Goal: Information Seeking & Learning: Learn about a topic

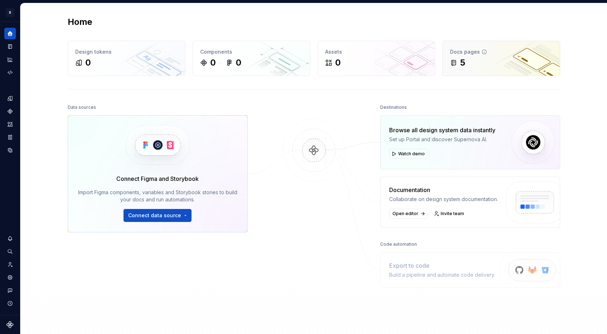
click at [470, 62] on div "5" at bounding box center [501, 63] width 103 height 12
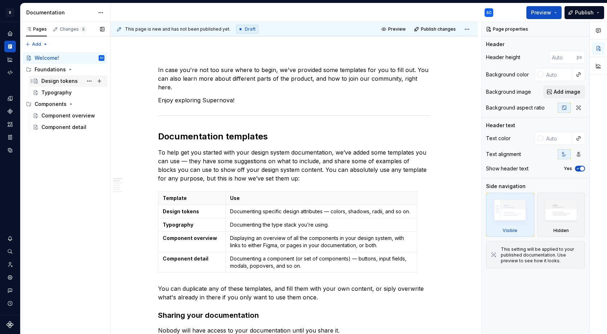
scroll to position [70, 0]
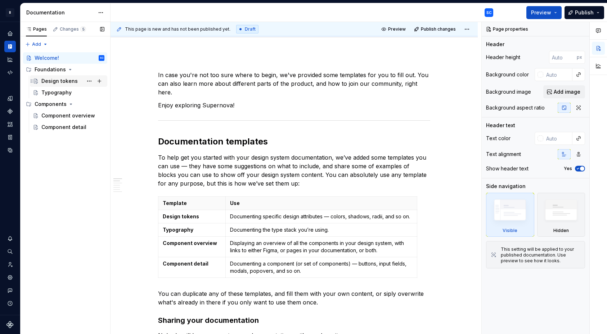
click at [60, 75] on div "Design tokens" at bounding box center [68, 81] width 77 height 12
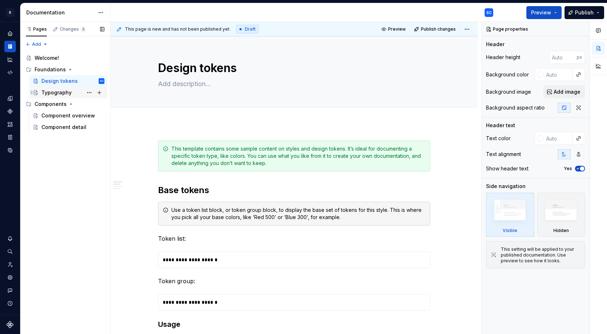
click at [58, 92] on div "Typography" at bounding box center [56, 92] width 30 height 7
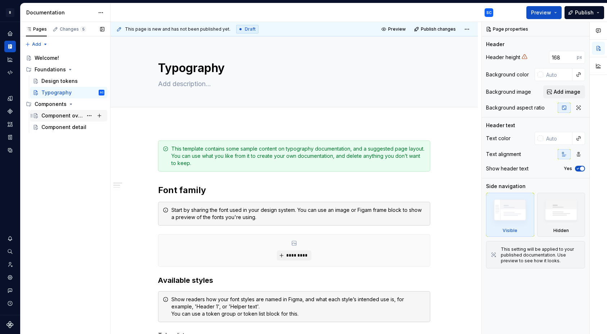
click at [67, 116] on div "Component overview" at bounding box center [61, 115] width 41 height 7
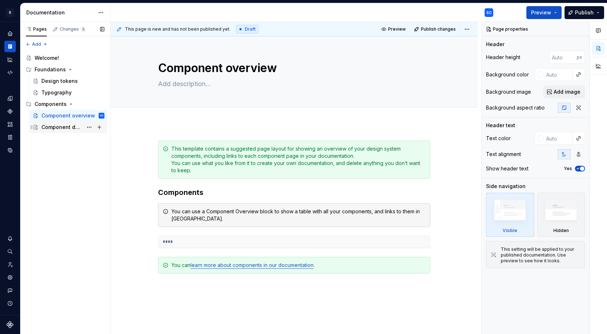
click at [55, 125] on div "Component detail" at bounding box center [61, 126] width 41 height 7
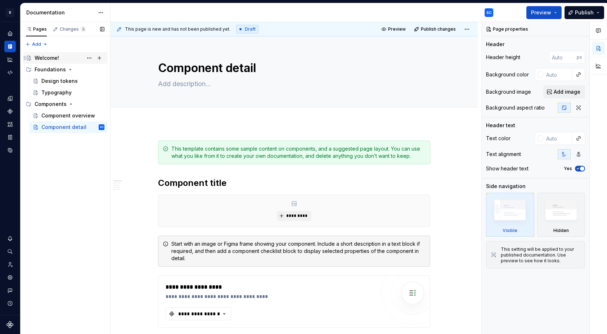
click at [53, 57] on div "Welcome!" at bounding box center [47, 57] width 24 height 7
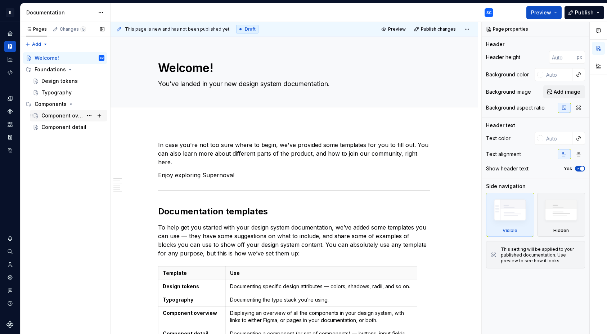
click at [60, 117] on div "Component overview" at bounding box center [61, 115] width 41 height 7
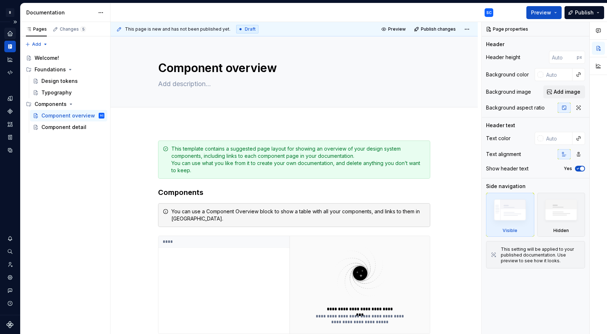
click at [11, 33] on icon "Home" at bounding box center [10, 33] width 5 height 5
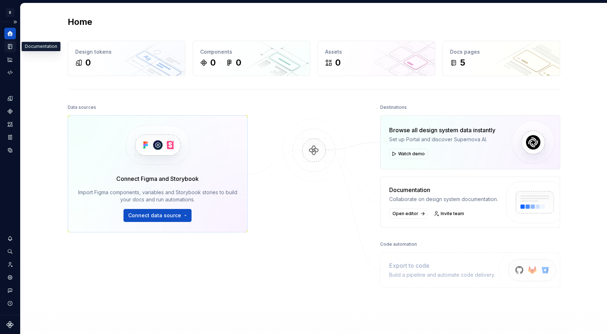
click at [11, 46] on icon "Documentation" at bounding box center [10, 47] width 3 height 4
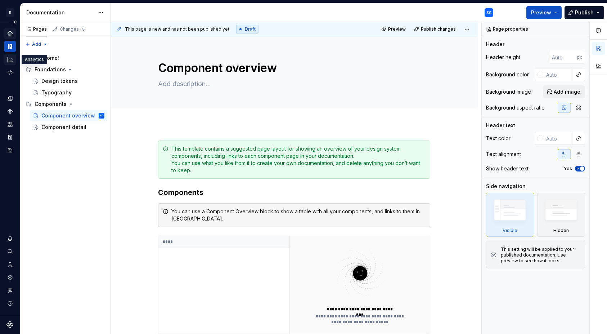
click at [10, 58] on icon "Analytics" at bounding box center [10, 59] width 6 height 6
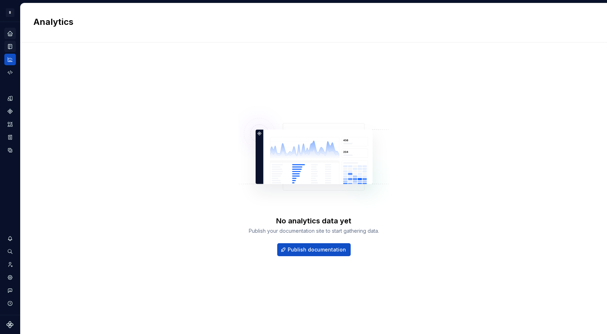
click at [10, 44] on icon "Documentation" at bounding box center [10, 46] width 4 height 5
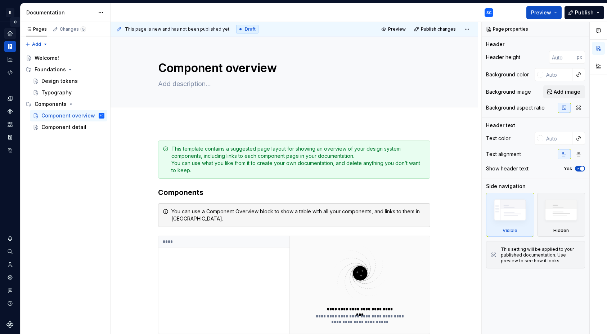
click at [17, 21] on button "Expand sidebar" at bounding box center [15, 22] width 10 height 10
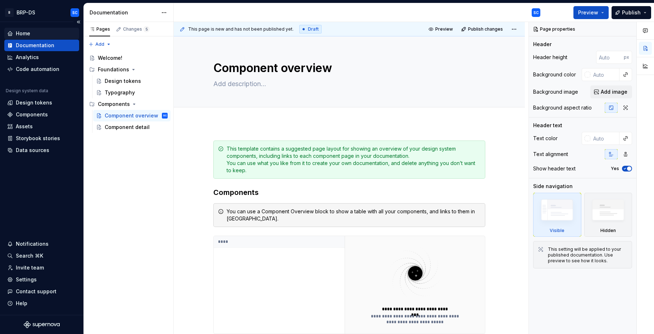
click at [21, 33] on div "Home" at bounding box center [23, 33] width 14 height 7
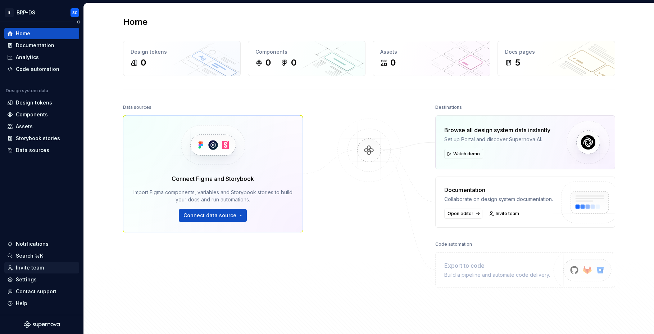
click at [33, 268] on div "Invite team" at bounding box center [30, 267] width 28 height 7
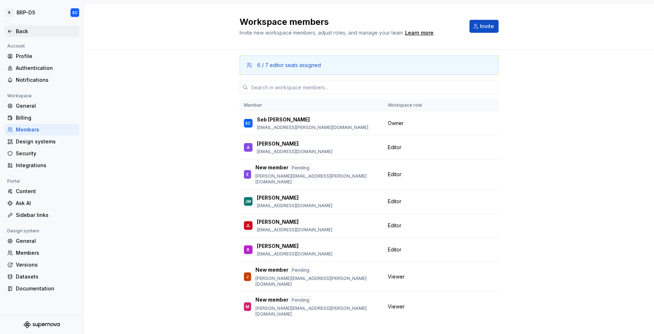
click at [24, 31] on div "Back" at bounding box center [46, 31] width 60 height 7
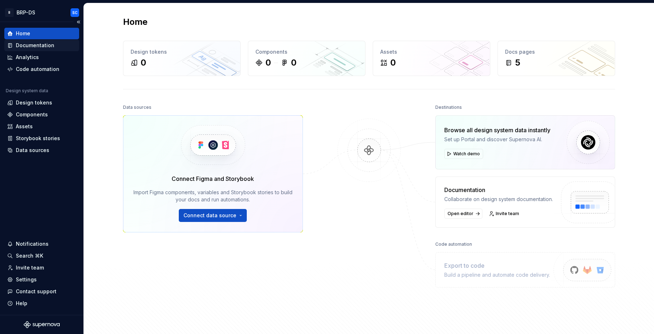
click at [35, 46] on div "Documentation" at bounding box center [35, 45] width 39 height 7
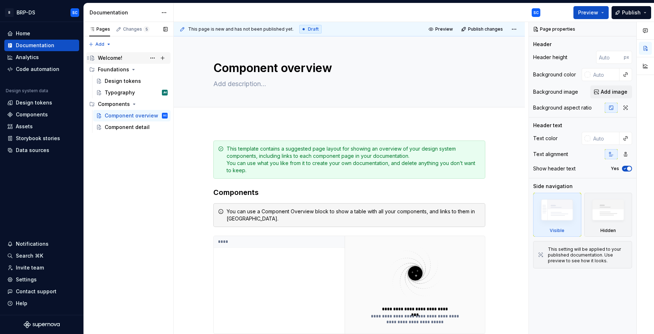
click at [118, 58] on div "Welcome!" at bounding box center [110, 57] width 24 height 7
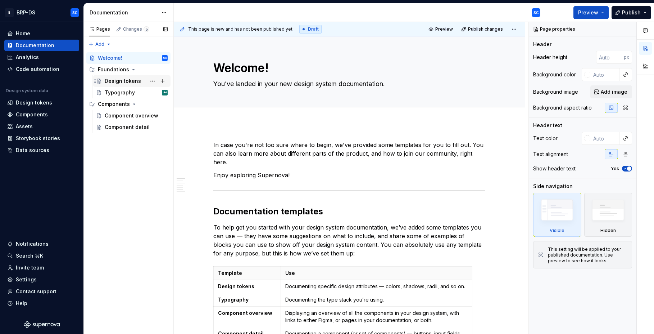
click at [126, 80] on div "Design tokens" at bounding box center [123, 80] width 36 height 7
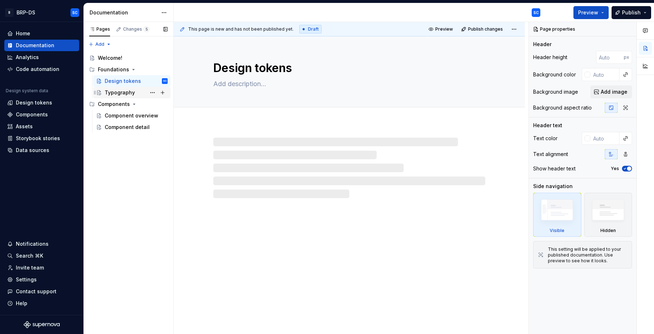
click at [123, 93] on div "Typography" at bounding box center [120, 92] width 30 height 7
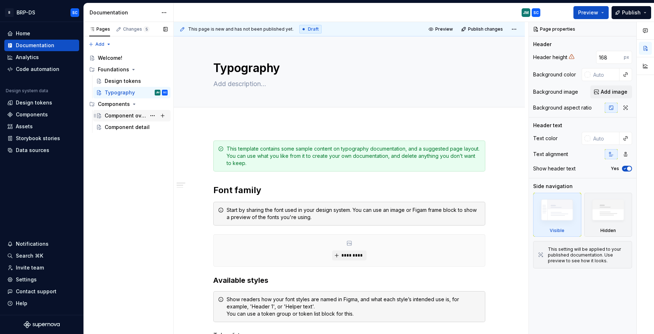
click at [122, 114] on div "Component overview" at bounding box center [125, 115] width 41 height 7
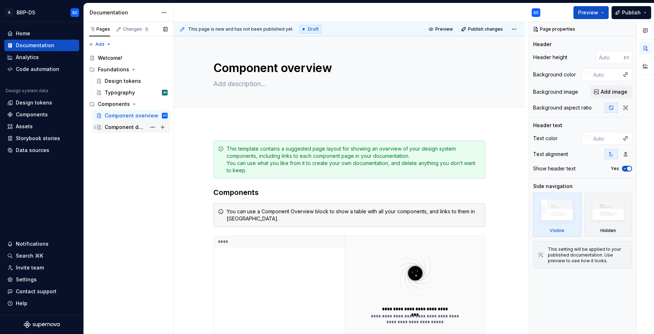
click at [140, 125] on div "Component detail" at bounding box center [125, 126] width 41 height 7
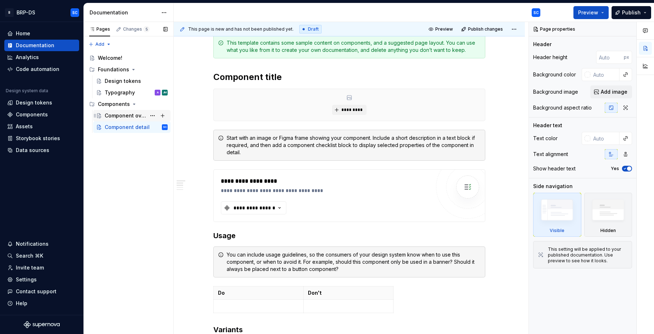
scroll to position [105, 0]
click at [0, 0] on button "Page tree" at bounding box center [0, 0] width 0 height 0
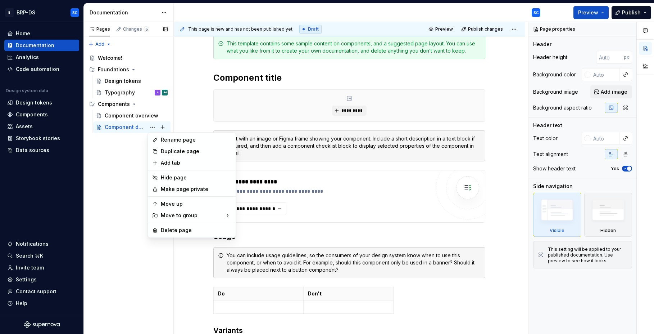
click at [122, 156] on div "Pages Changes 5 Add Accessibility guide for tree Page tree. Navigate the tree w…" at bounding box center [128, 178] width 90 height 312
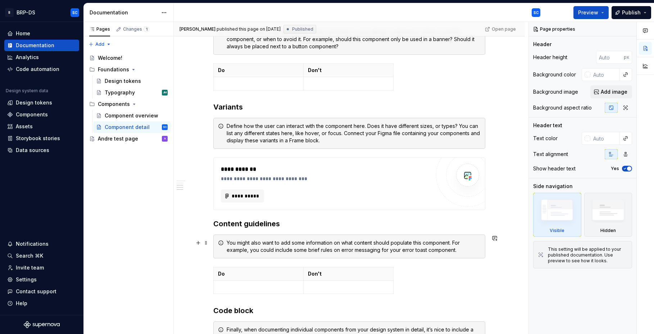
scroll to position [328, 0]
type textarea "*"
